Goal: Task Accomplishment & Management: Use online tool/utility

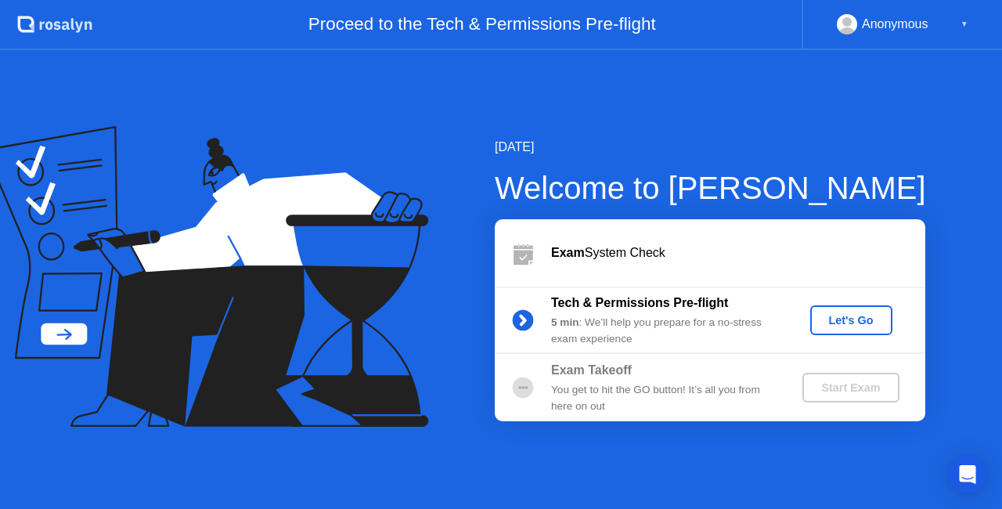
click at [849, 323] on div "Let's Go" at bounding box center [852, 320] width 70 height 13
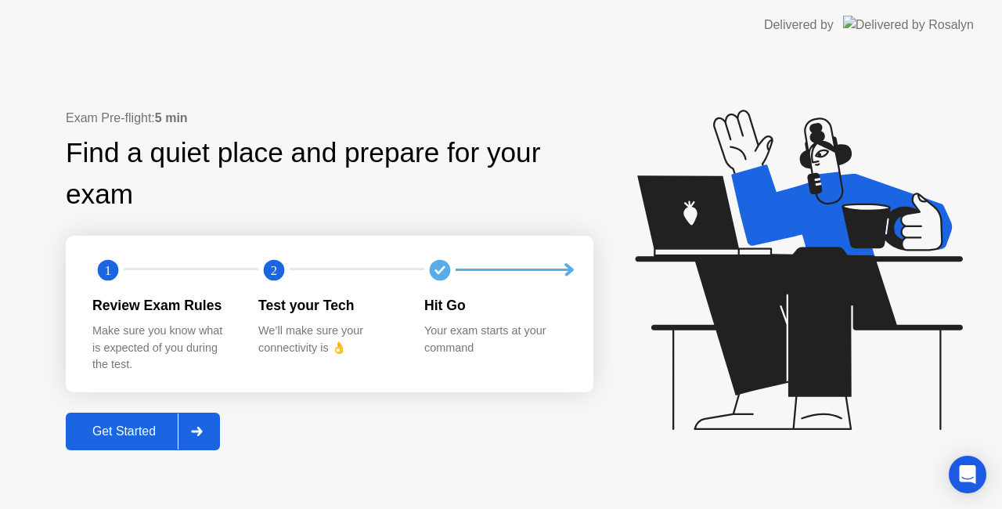
click at [132, 431] on div "Get Started" at bounding box center [123, 431] width 107 height 14
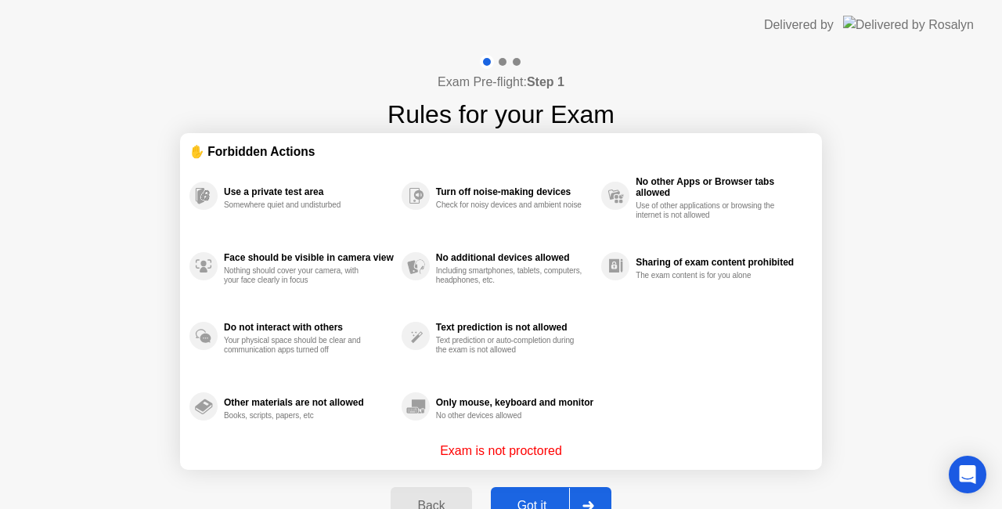
click at [539, 493] on button "Got it" at bounding box center [551, 506] width 121 height 38
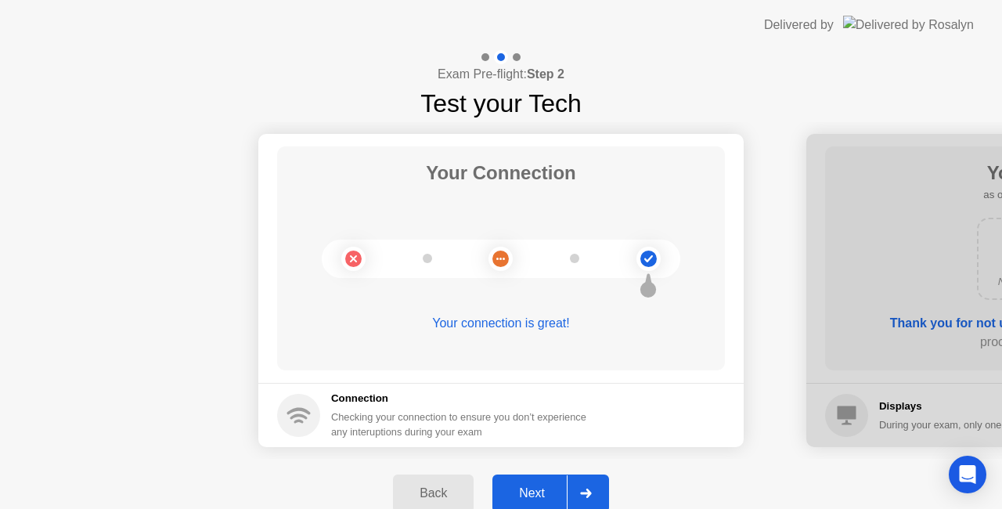
click at [581, 490] on icon at bounding box center [586, 493] width 12 height 9
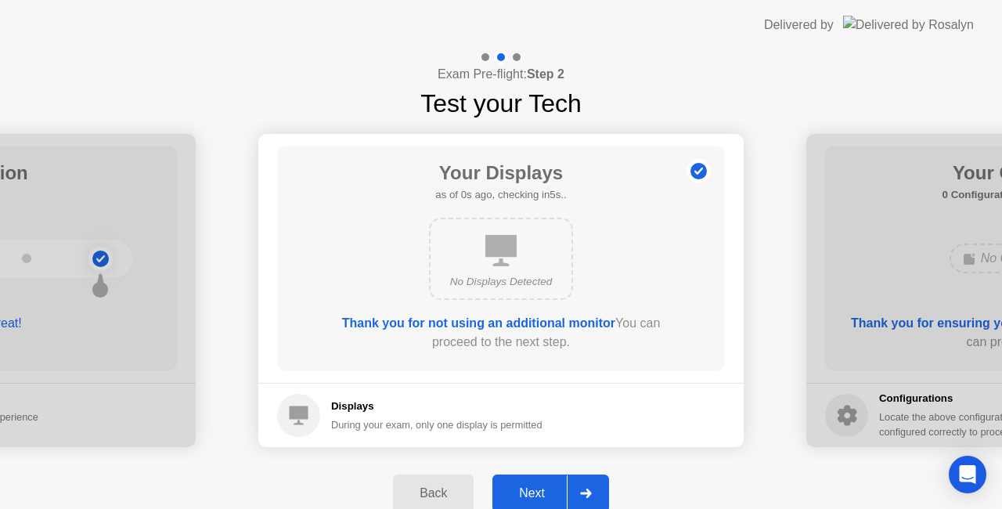
click at [540, 489] on div "Next" at bounding box center [532, 493] width 70 height 14
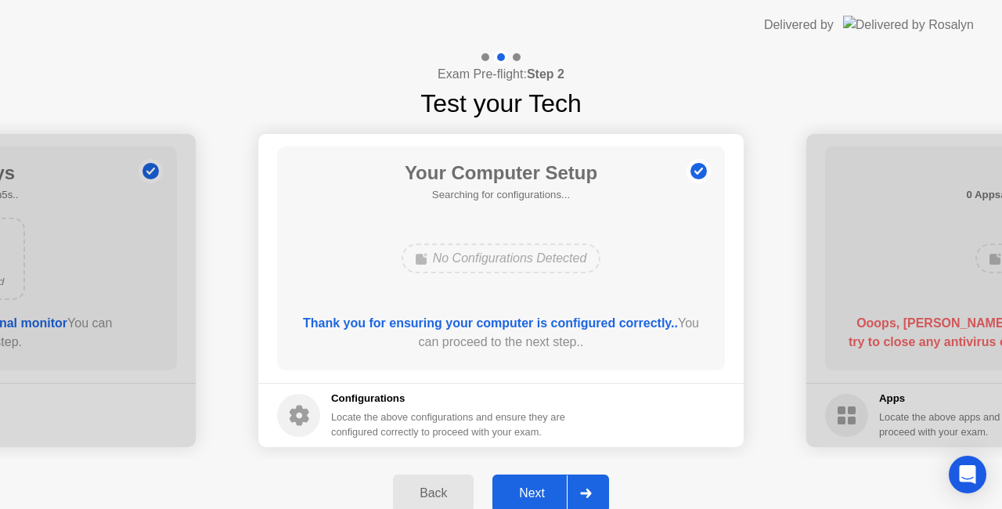
click at [557, 481] on button "Next" at bounding box center [550, 493] width 117 height 38
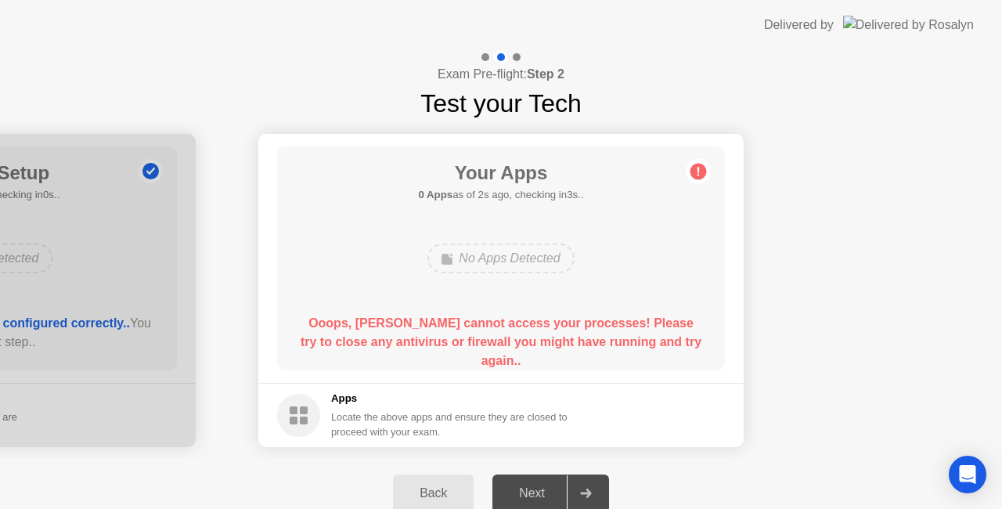
click at [587, 493] on icon at bounding box center [585, 493] width 11 height 9
click at [532, 492] on div "Next" at bounding box center [532, 493] width 70 height 14
click at [495, 295] on div "Your Apps 0 Apps as of 1s ago, checking in4s.. No Apps Detected Ooops, [PERSON_…" at bounding box center [501, 258] width 448 height 224
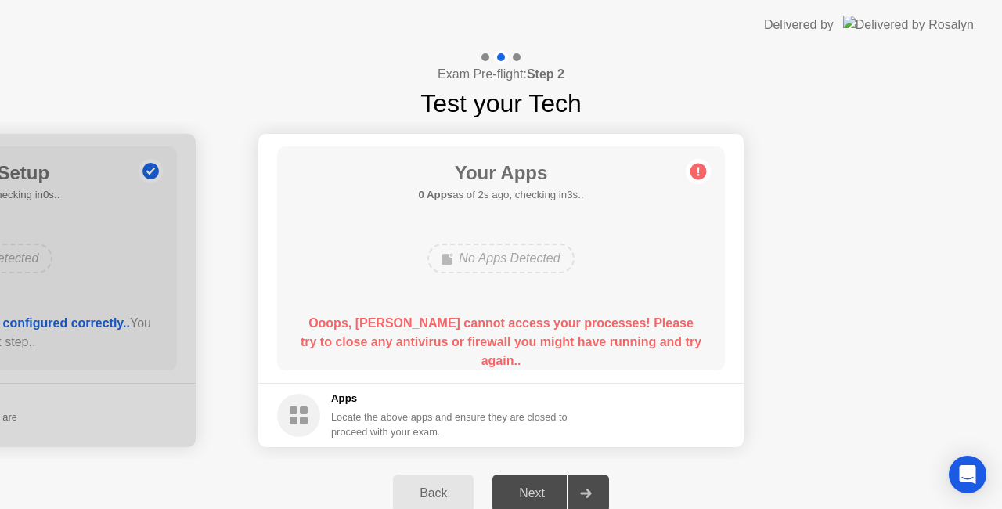
click at [486, 338] on b "Ooops, [PERSON_NAME] cannot access your processes! Please try to close any anti…" at bounding box center [501, 341] width 401 height 51
click at [495, 260] on div "No Apps Detected" at bounding box center [500, 258] width 146 height 30
click at [434, 492] on div "Back" at bounding box center [433, 493] width 71 height 14
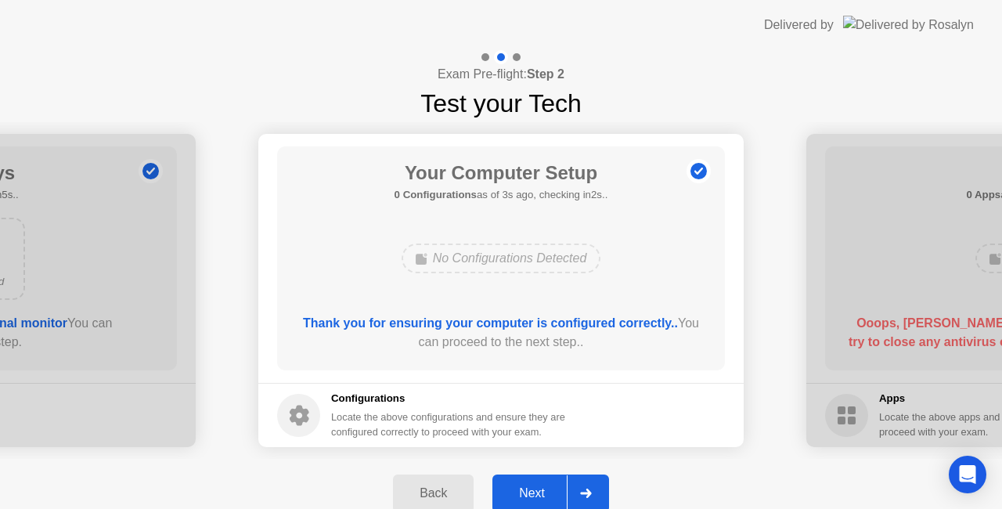
click at [593, 492] on div at bounding box center [586, 493] width 38 height 36
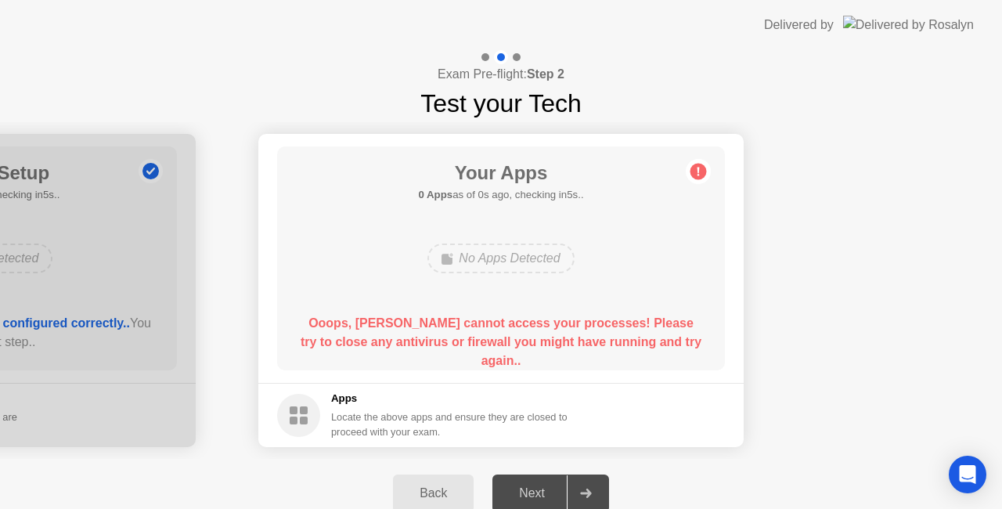
drag, startPoint x: 506, startPoint y: 492, endPoint x: 519, endPoint y: 485, distance: 15.4
click at [506, 492] on div "Next" at bounding box center [532, 493] width 70 height 14
click at [521, 486] on div "Next" at bounding box center [532, 493] width 70 height 14
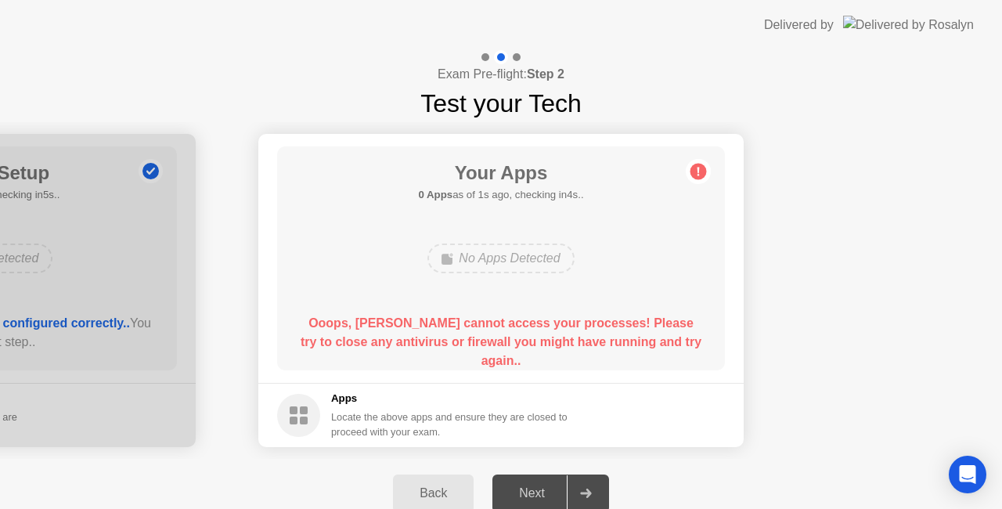
click at [521, 486] on div "Next" at bounding box center [532, 493] width 70 height 14
click at [539, 486] on div "Next" at bounding box center [532, 493] width 70 height 14
click at [592, 477] on div at bounding box center [586, 493] width 38 height 36
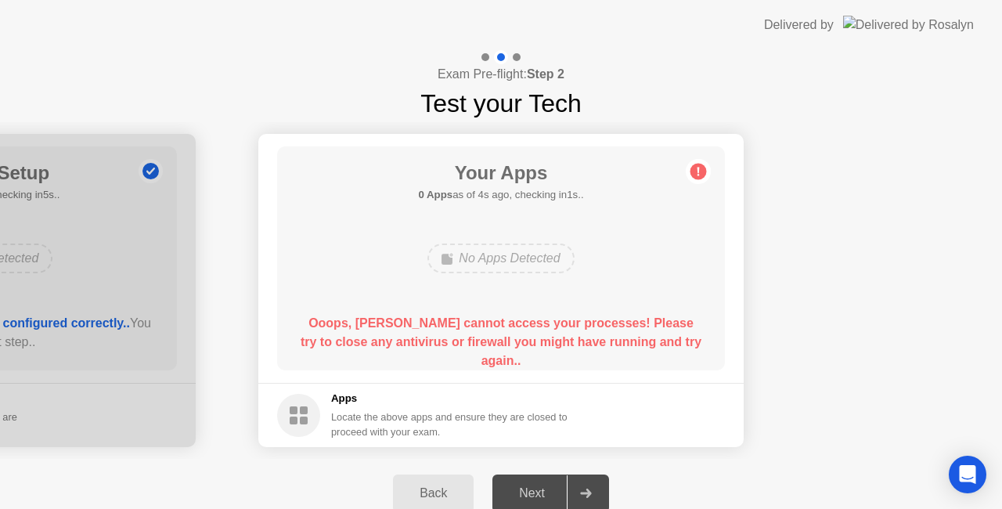
drag, startPoint x: 565, startPoint y: 488, endPoint x: 539, endPoint y: 486, distance: 25.9
click at [560, 487] on div "Next" at bounding box center [532, 493] width 70 height 14
click at [539, 486] on div "Next" at bounding box center [532, 493] width 70 height 14
drag, startPoint x: 548, startPoint y: 489, endPoint x: 590, endPoint y: 495, distance: 42.6
click at [549, 489] on div "Next" at bounding box center [532, 493] width 70 height 14
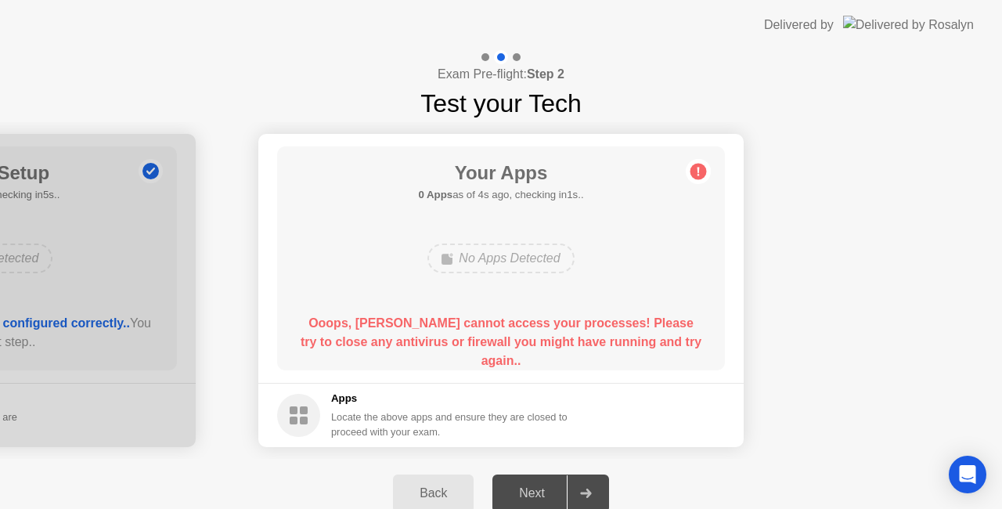
drag, startPoint x: 590, startPoint y: 495, endPoint x: 618, endPoint y: 487, distance: 29.2
click at [614, 489] on div "Back Next" at bounding box center [501, 493] width 1002 height 69
drag, startPoint x: 625, startPoint y: 485, endPoint x: 595, endPoint y: 484, distance: 29.8
click at [621, 484] on div "Back Next" at bounding box center [501, 493] width 1002 height 69
click at [579, 484] on div at bounding box center [586, 493] width 38 height 36
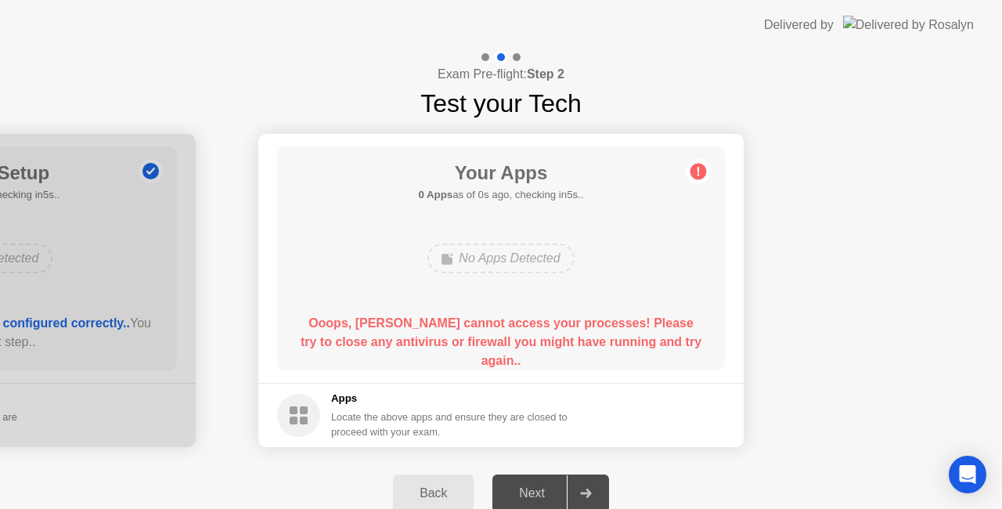
click at [548, 486] on div "Next" at bounding box center [532, 493] width 70 height 14
click at [431, 493] on div "Back" at bounding box center [433, 493] width 71 height 14
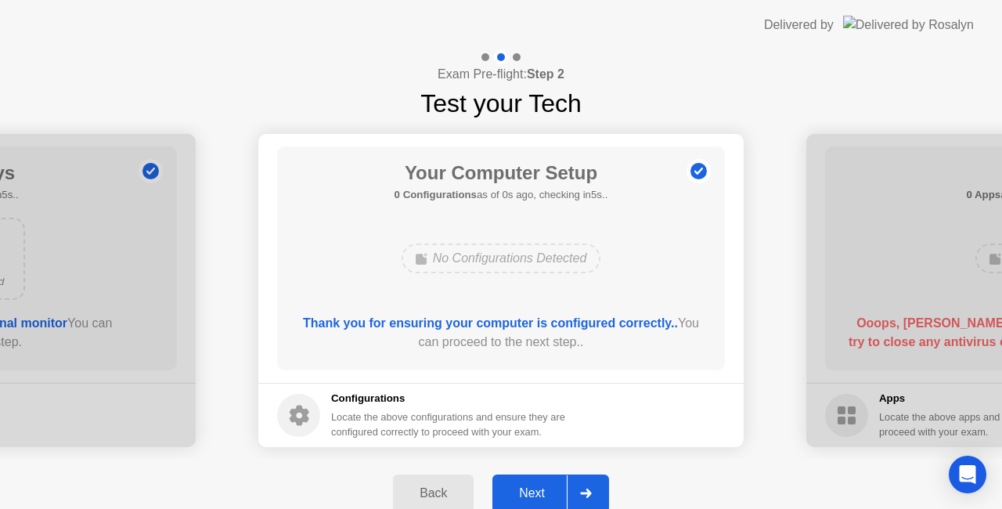
click at [540, 499] on div "Next" at bounding box center [532, 493] width 70 height 14
